Goal: Navigation & Orientation: Understand site structure

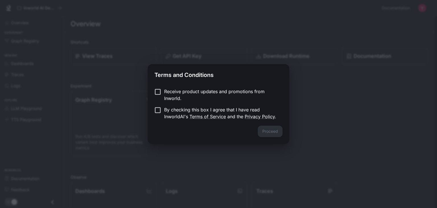
click at [177, 92] on p "Receive product updates and promotions from Inworld." at bounding box center [221, 95] width 114 height 14
click at [274, 129] on button "Proceed" at bounding box center [270, 131] width 25 height 11
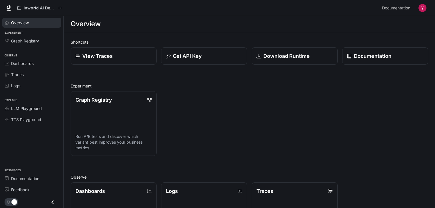
click at [25, 25] on span "Overview" at bounding box center [20, 23] width 18 height 6
click at [26, 40] on span "Graph Registry" at bounding box center [25, 41] width 28 height 6
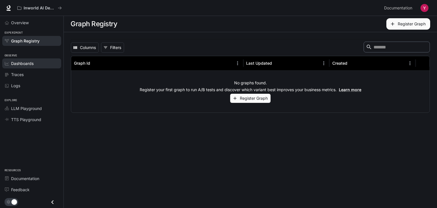
click at [45, 64] on div "Dashboards" at bounding box center [35, 63] width 48 height 6
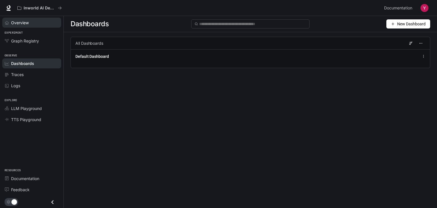
click at [32, 25] on div "Overview" at bounding box center [35, 23] width 48 height 6
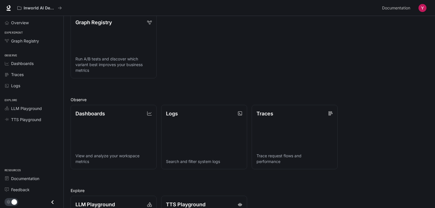
scroll to position [81, 0]
